Goal: Register for event/course

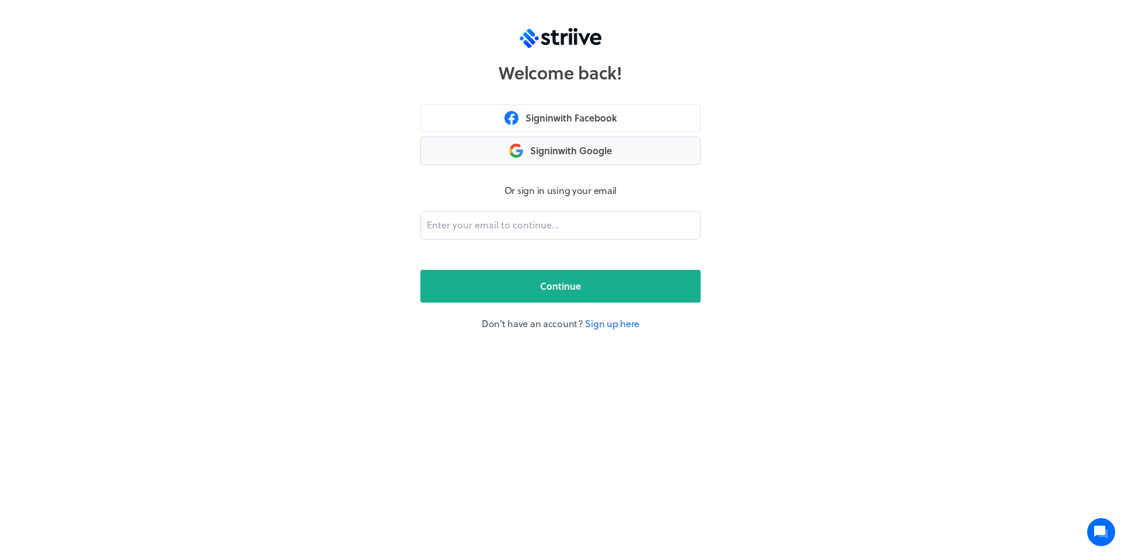
click at [560, 148] on button "Sign in with Google" at bounding box center [560, 151] width 280 height 28
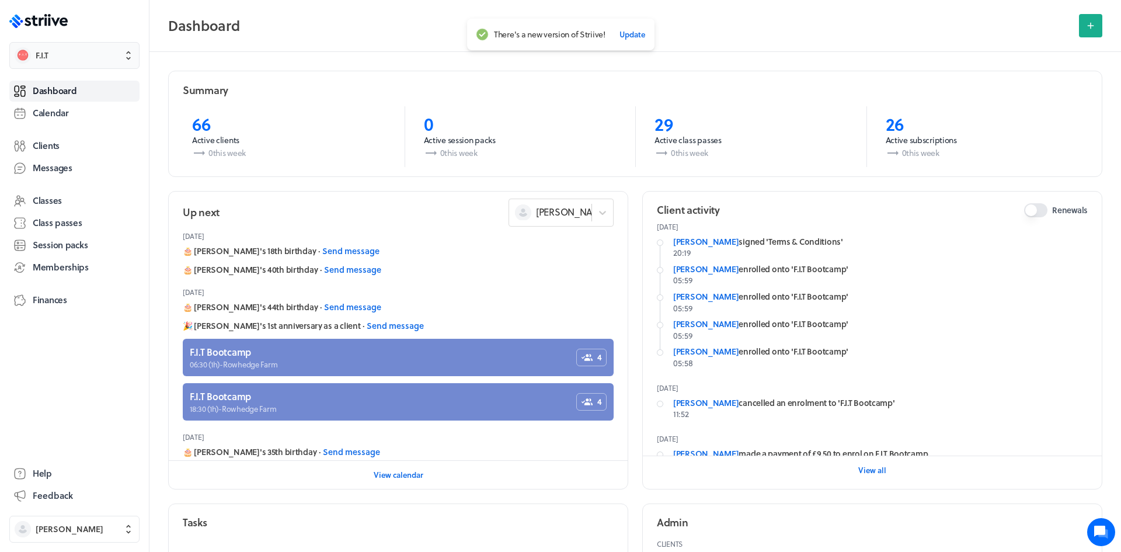
click at [127, 61] on button "F.I.T" at bounding box center [74, 55] width 130 height 27
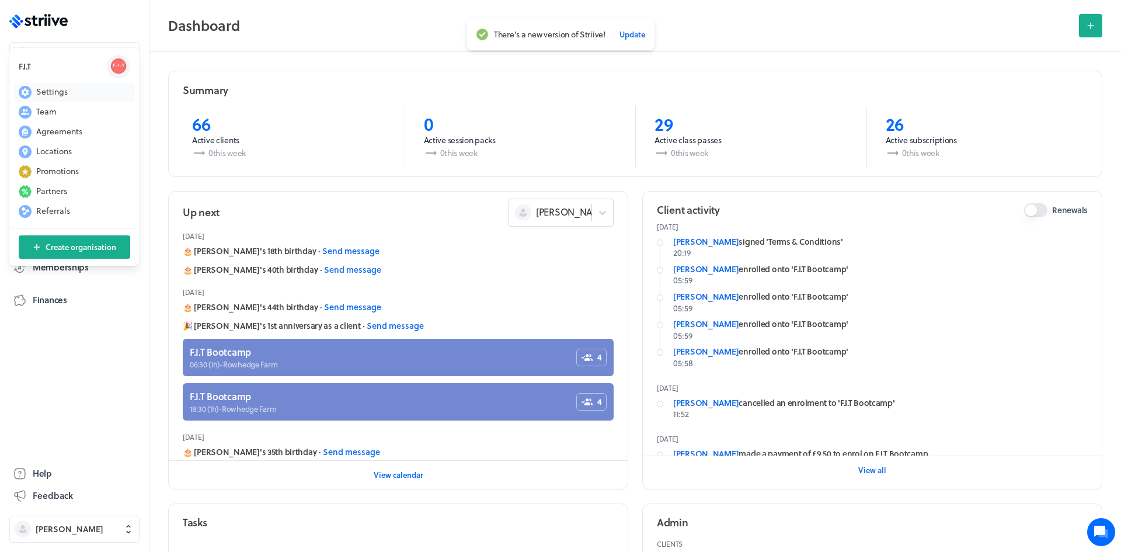
click at [48, 96] on span "Settings" at bounding box center [52, 92] width 32 height 12
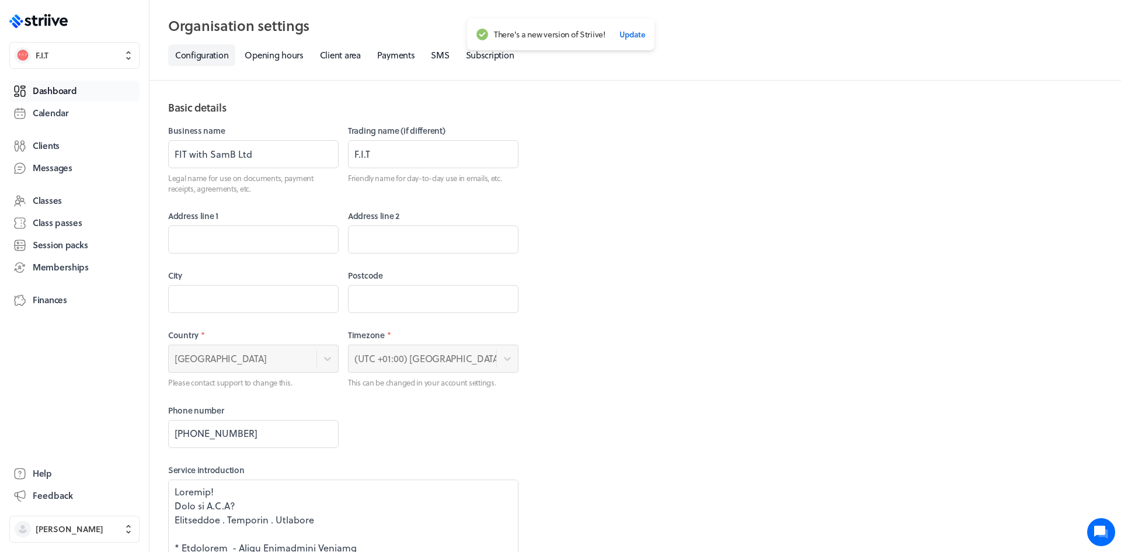
click at [58, 94] on span "Dashboard" at bounding box center [55, 91] width 44 height 12
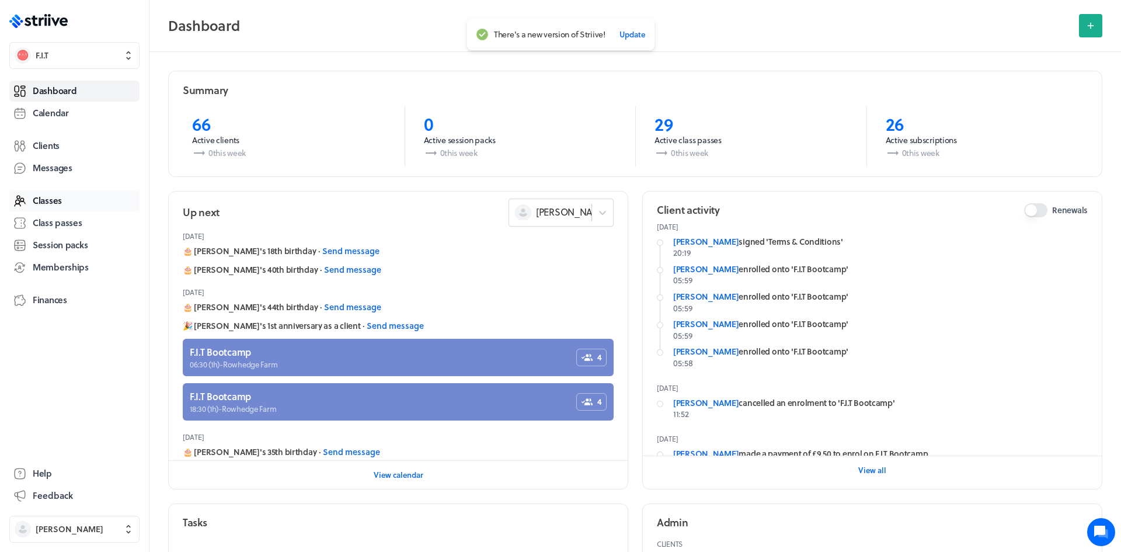
click at [43, 204] on span "Classes" at bounding box center [47, 200] width 29 height 12
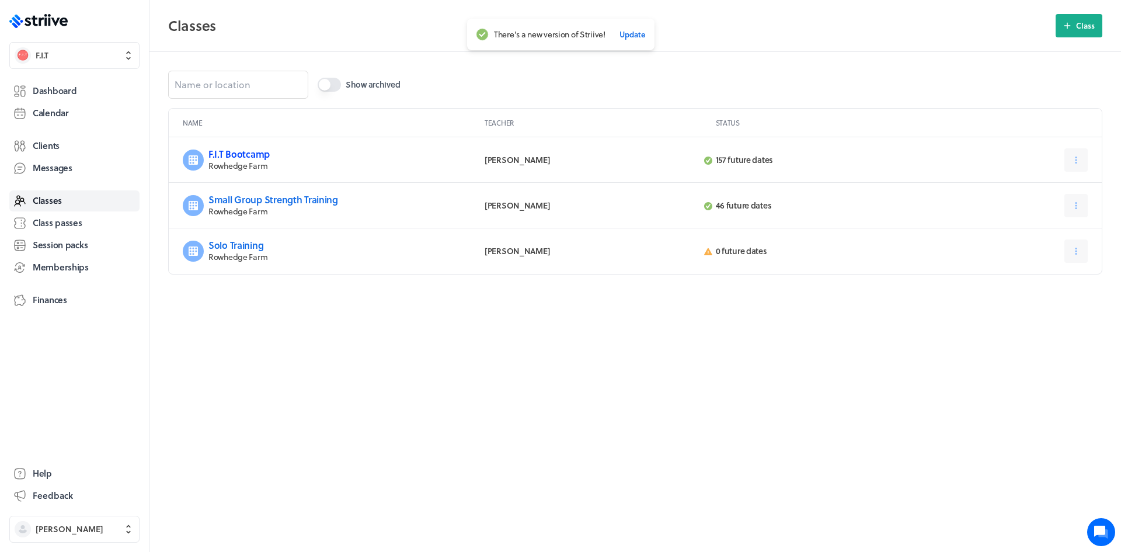
click at [257, 154] on link "F.I.T Bootcamp" at bounding box center [238, 153] width 61 height 13
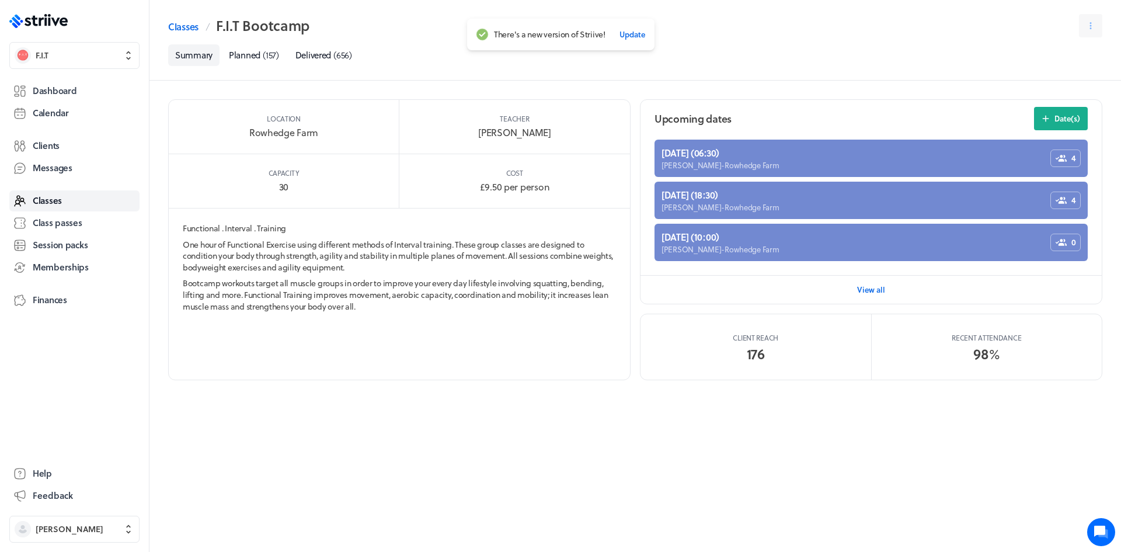
click at [182, 228] on section "Functional . Interval . Training One hour of Functional Exercise using differen…" at bounding box center [399, 269] width 461 height 122
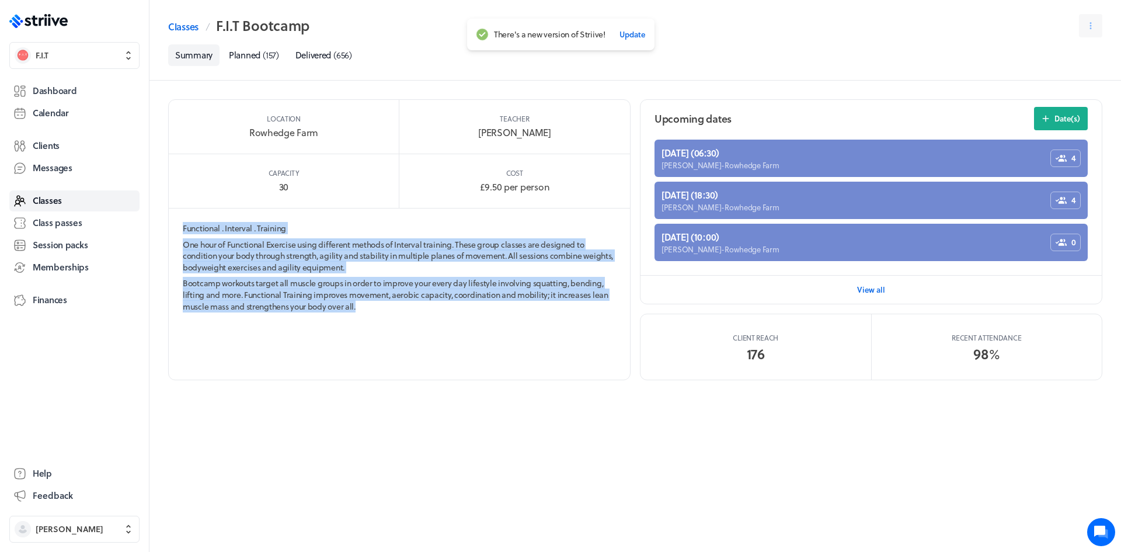
drag, startPoint x: 183, startPoint y: 228, endPoint x: 515, endPoint y: 378, distance: 364.5
click at [515, 378] on section "Location Rowhedge Farm Teacher Samantha Bull Capacity 30 Cost £9.50 per person …" at bounding box center [399, 239] width 462 height 281
copy section "Functional . Interval . Training One hour of Functional Exercise using differen…"
click at [128, 55] on icon at bounding box center [129, 56] width 12 height 12
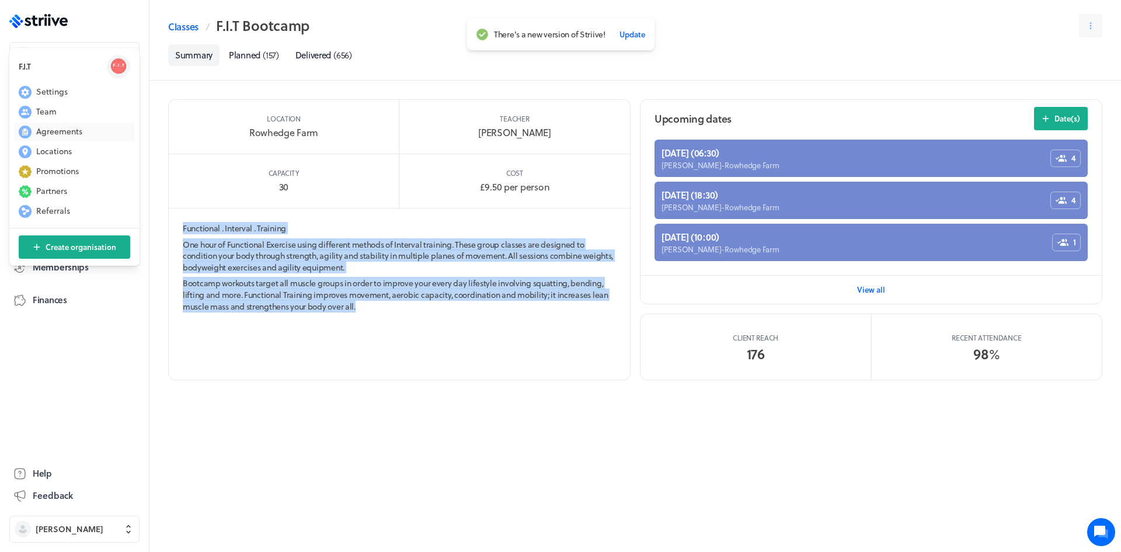
click at [61, 135] on span "Agreements" at bounding box center [59, 132] width 46 height 12
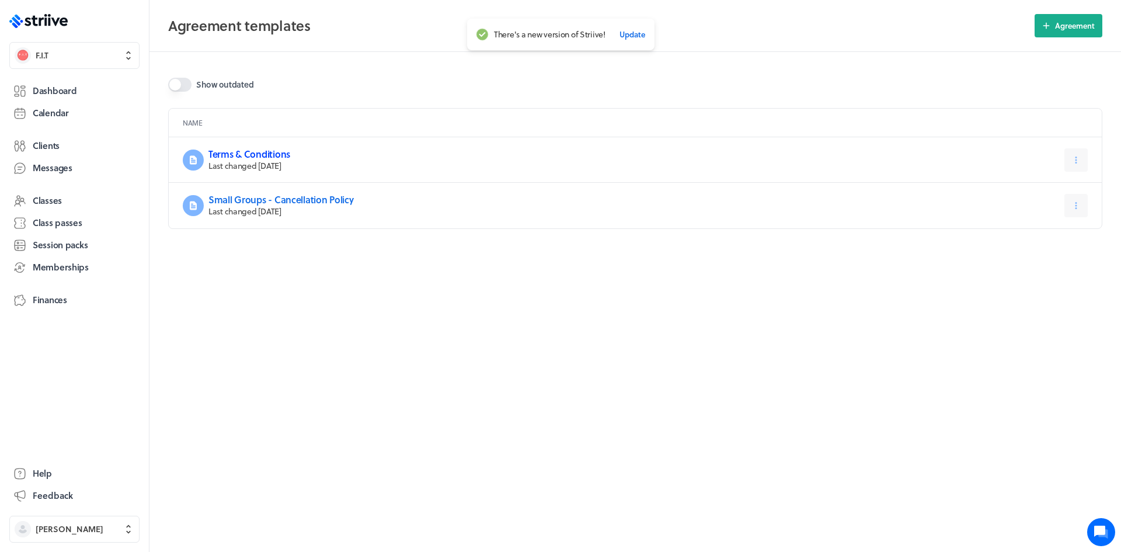
click at [241, 157] on link "Terms & Conditions" at bounding box center [249, 153] width 82 height 13
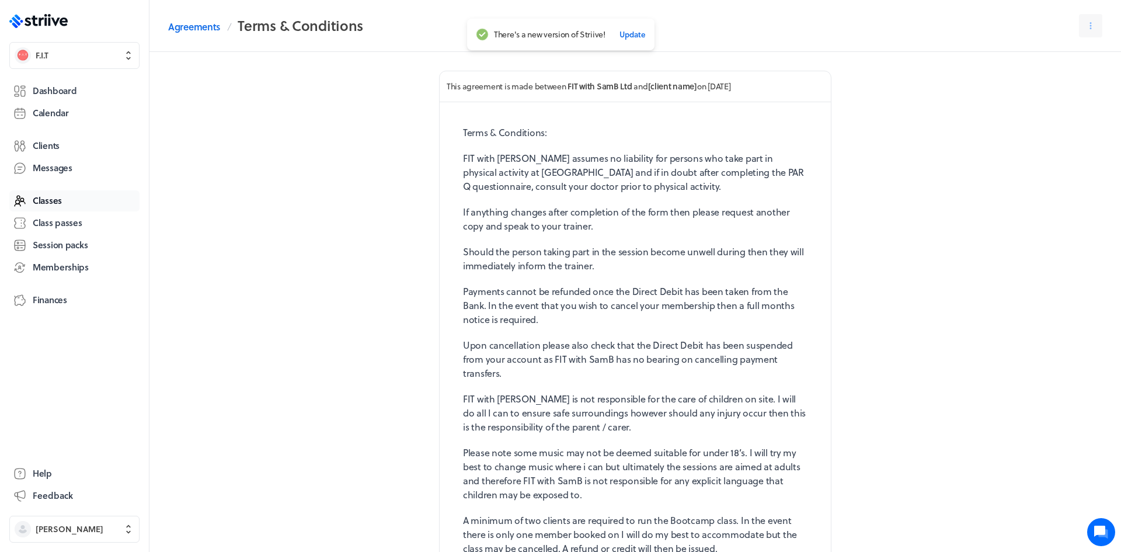
click at [48, 201] on span "Classes" at bounding box center [47, 200] width 29 height 12
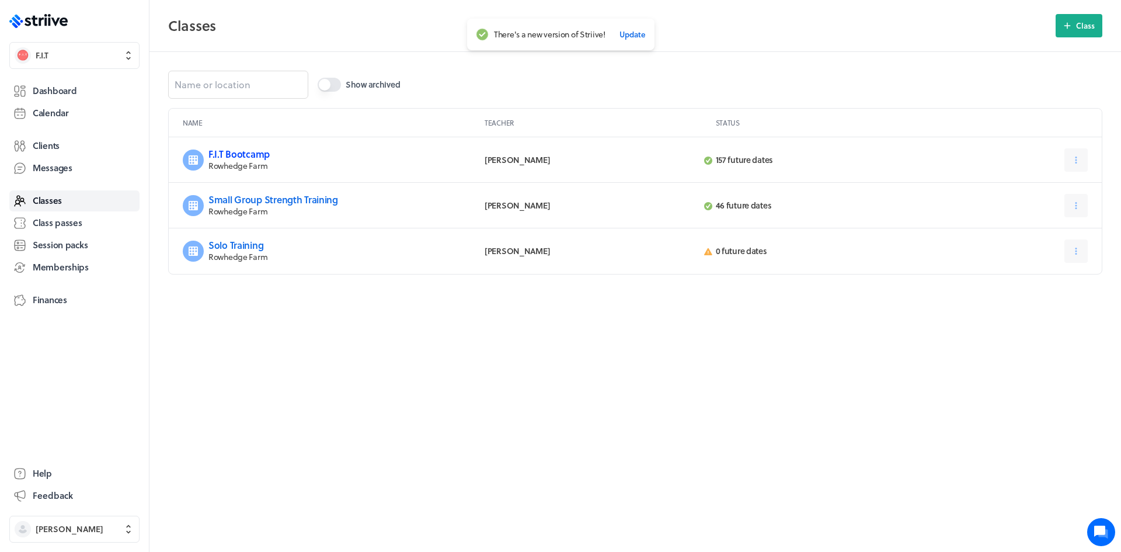
click at [245, 156] on link "F.I.T Bootcamp" at bounding box center [238, 153] width 61 height 13
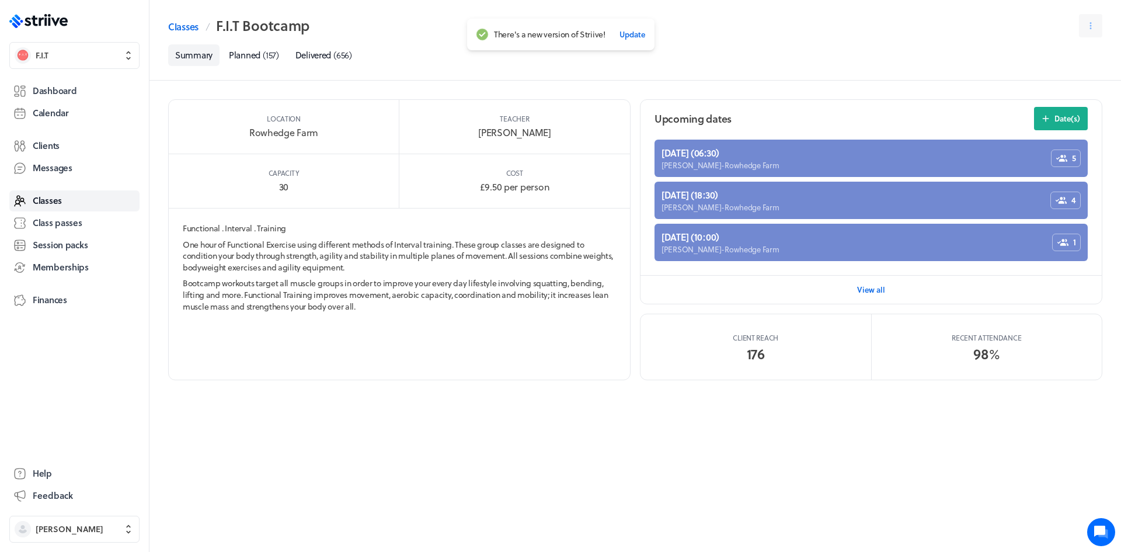
click at [183, 227] on p "Functional . Interval . Training" at bounding box center [399, 228] width 433 height 12
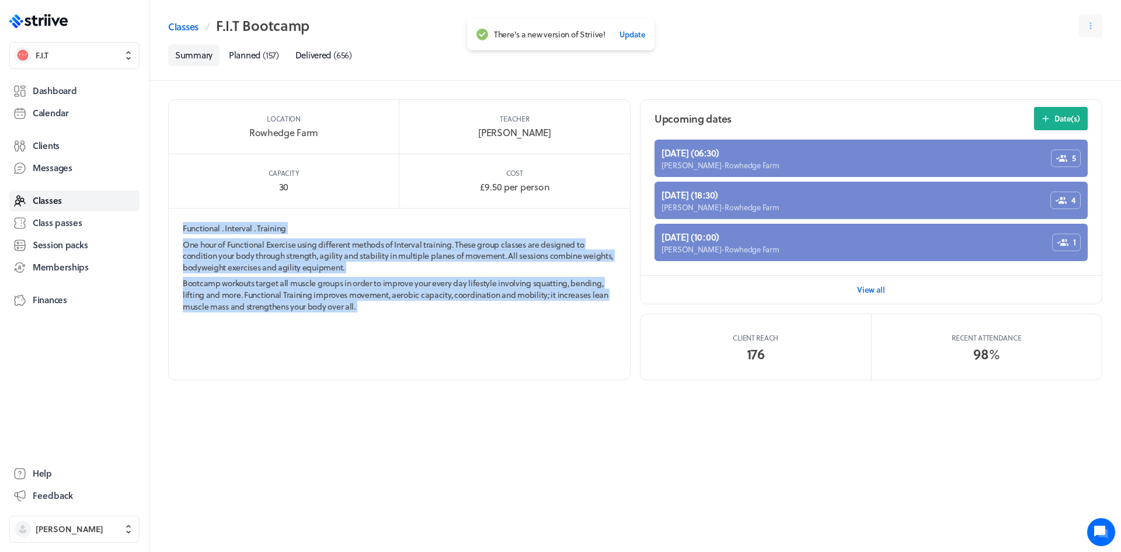
drag, startPoint x: 182, startPoint y: 227, endPoint x: 495, endPoint y: 351, distance: 337.0
click at [495, 351] on section "Location Rowhedge Farm Teacher Samantha Bull Capacity 30 Cost £9.50 per person …" at bounding box center [399, 239] width 462 height 281
copy section "Functional . Interval . Training One hour of Functional Exercise using differen…"
click at [60, 201] on span "Classes" at bounding box center [47, 200] width 29 height 12
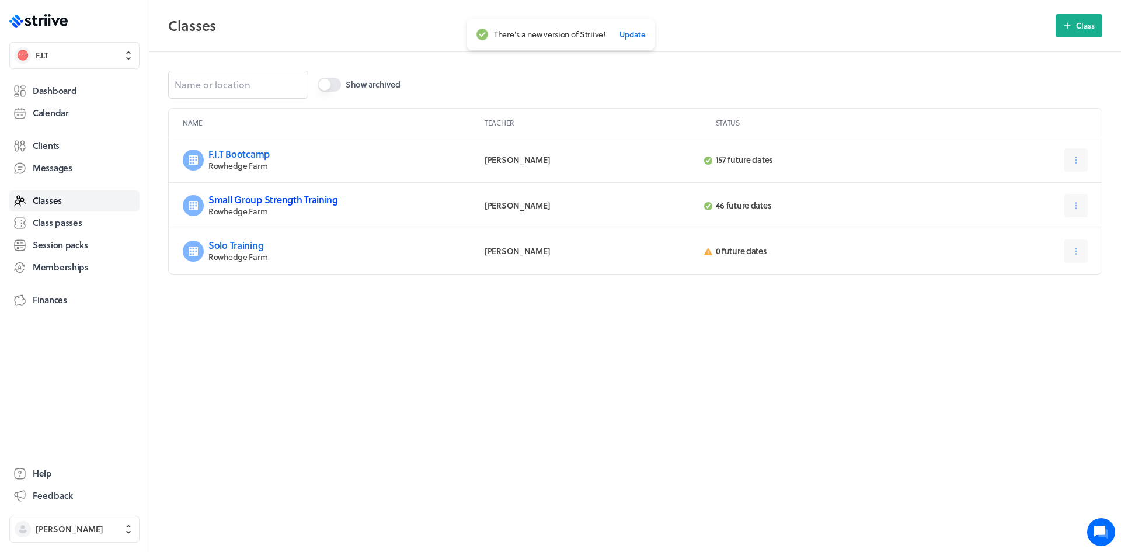
click at [304, 198] on link "Small Group Strength Training" at bounding box center [273, 199] width 130 height 13
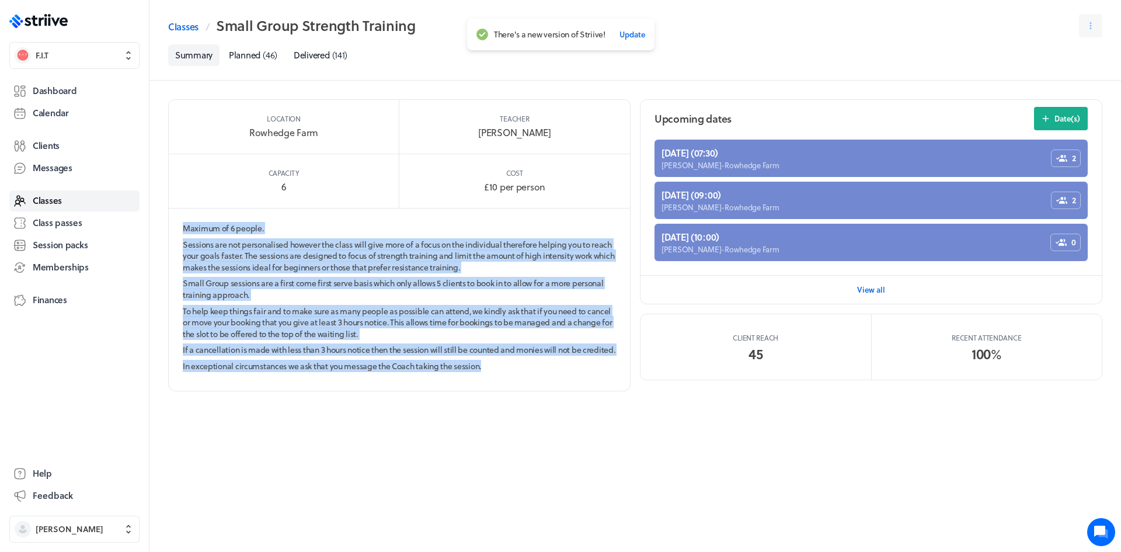
drag, startPoint x: 183, startPoint y: 228, endPoint x: 568, endPoint y: 401, distance: 421.5
click at [568, 391] on section "Maximum of 6 people. Sessions are not personalised however the class will give …" at bounding box center [399, 299] width 461 height 182
copy section "Maximum of 6 people. Sessions are not personalised however the class will give …"
